Goal: Task Accomplishment & Management: Manage account settings

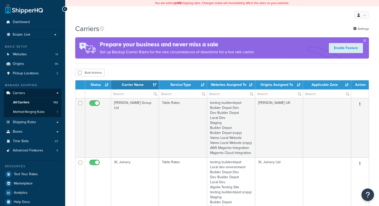
select select "15"
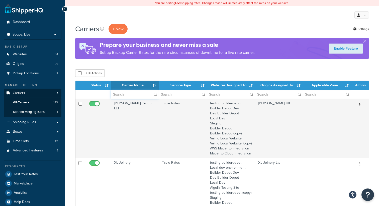
click at [124, 97] on input "text" at bounding box center [135, 94] width 48 height 9
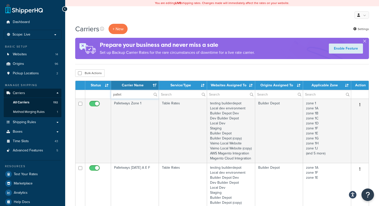
type input "pallet"
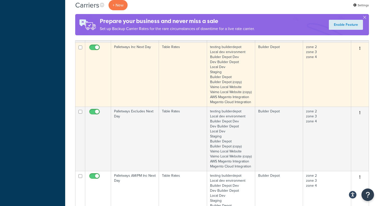
scroll to position [246, 0]
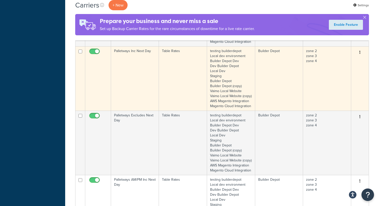
click at [146, 84] on td "Palletways Inc Next Day" at bounding box center [135, 78] width 48 height 64
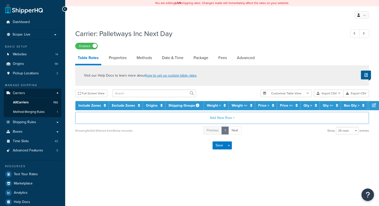
select select "25"
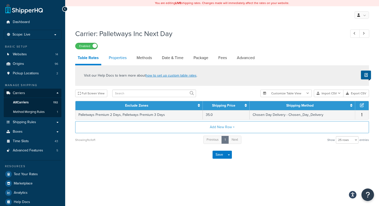
click at [122, 58] on link "Properties" at bounding box center [117, 58] width 23 height 12
select select "HIGHEST"
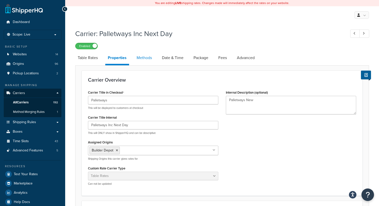
click at [142, 63] on link "Methods" at bounding box center [144, 58] width 20 height 12
select select "25"
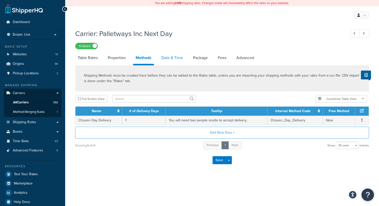
click at [173, 64] on link "Date & Time" at bounding box center [172, 58] width 27 height 12
